Goal: Task Accomplishment & Management: Use online tool/utility

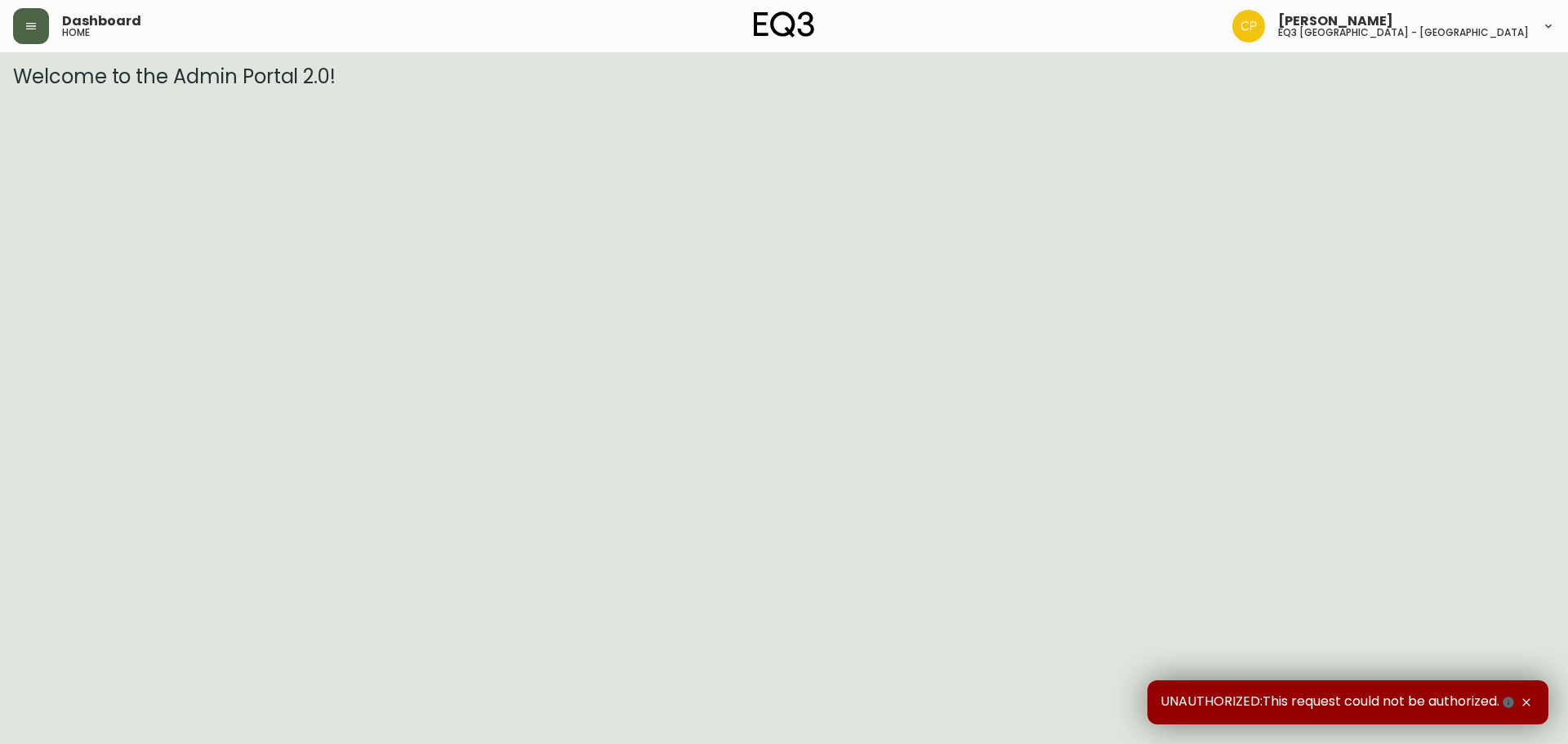
click at [32, 40] on button "button" at bounding box center [31, 26] width 36 height 36
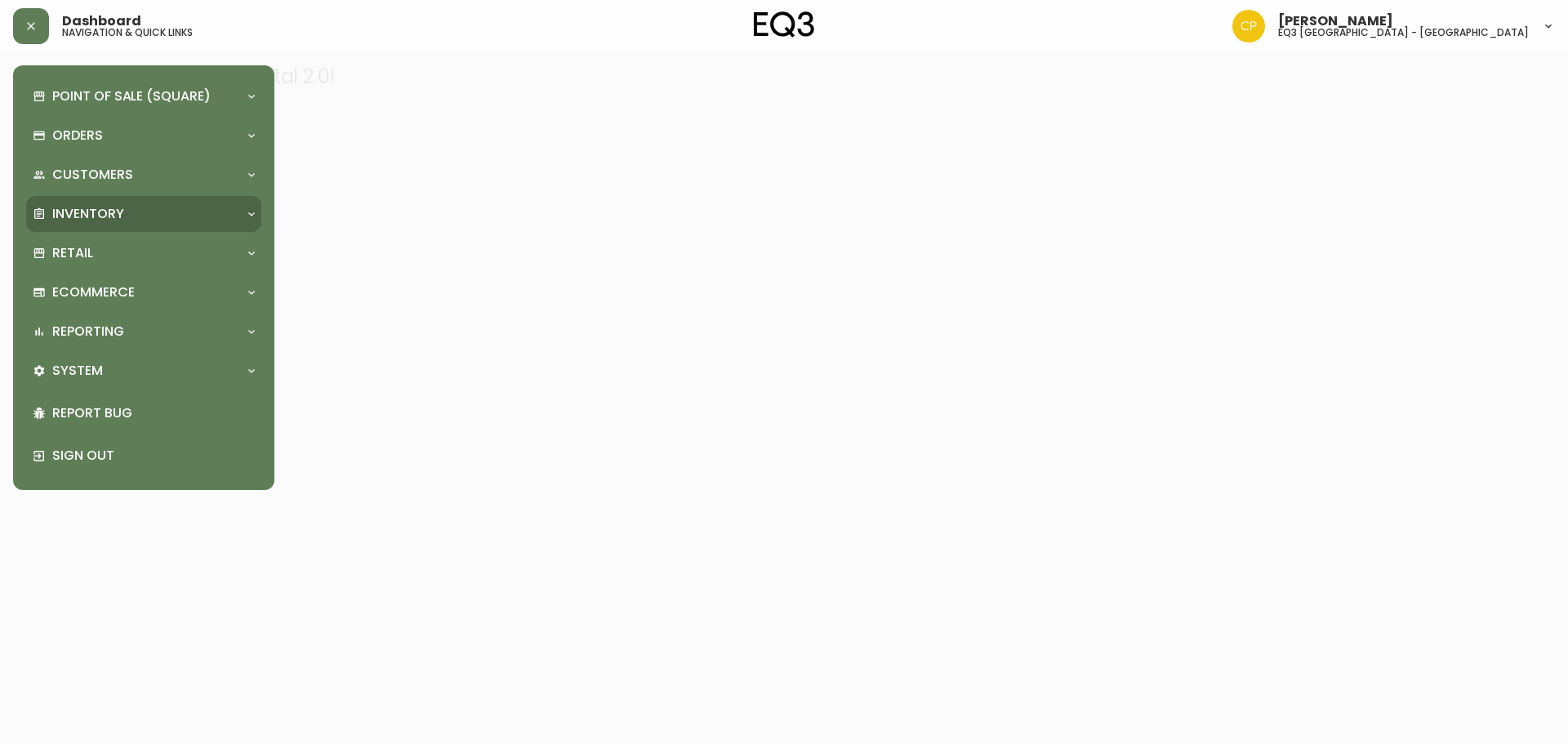
click at [181, 214] on div "Inventory" at bounding box center [135, 214] width 206 height 18
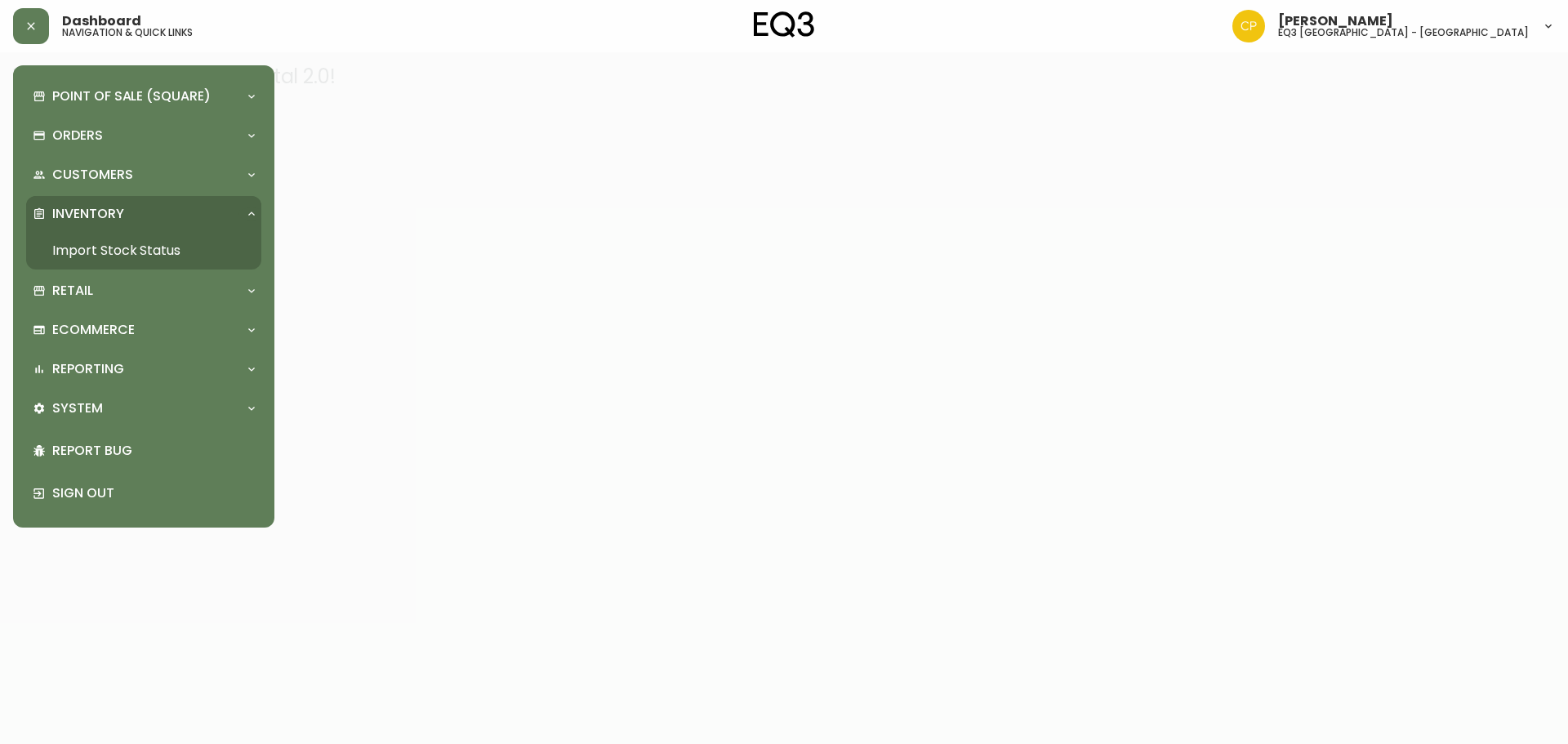
click at [186, 250] on link "Import Stock Status" at bounding box center [143, 250] width 235 height 37
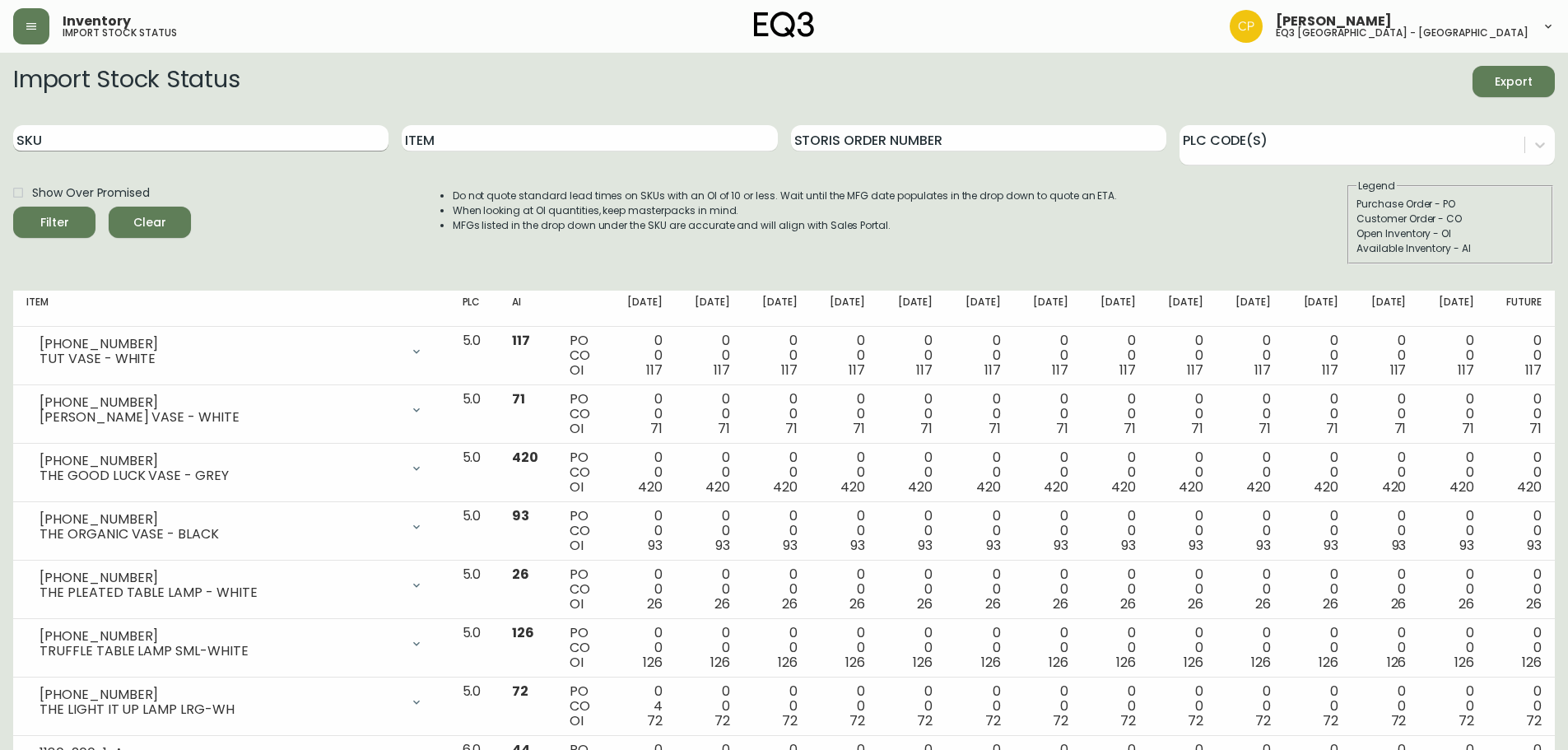
click at [205, 141] on input "SKU" at bounding box center [201, 137] width 375 height 26
paste input "2020-111-13"
type input "2020-111-13"
click at [13, 207] on button "Filter" at bounding box center [54, 222] width 82 height 31
